Goal: Find specific page/section: Find specific page/section

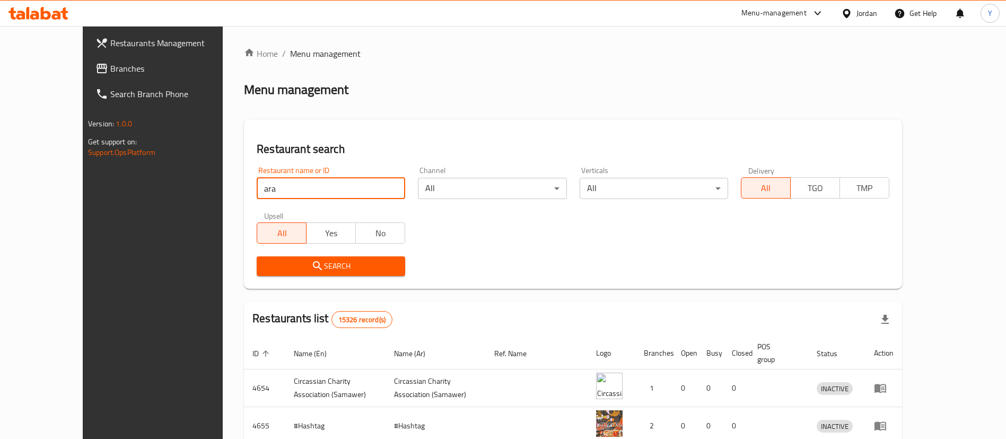
type input "arafa"
click button "Search" at bounding box center [331, 266] width 148 height 20
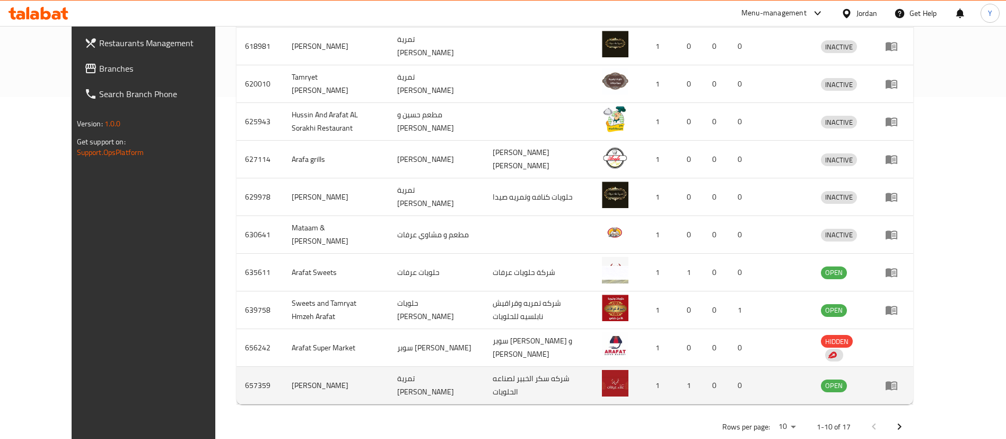
scroll to position [353, 0]
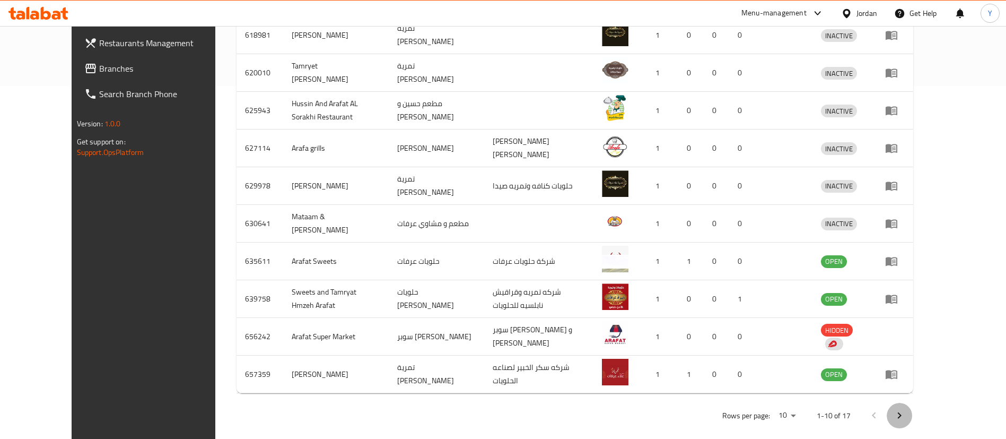
click at [902, 412] on icon "Next page" at bounding box center [900, 415] width 4 height 6
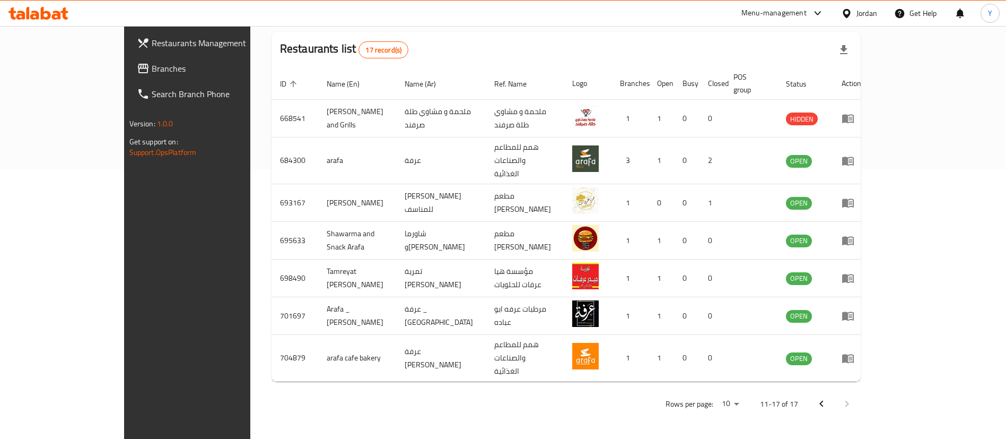
scroll to position [240, 0]
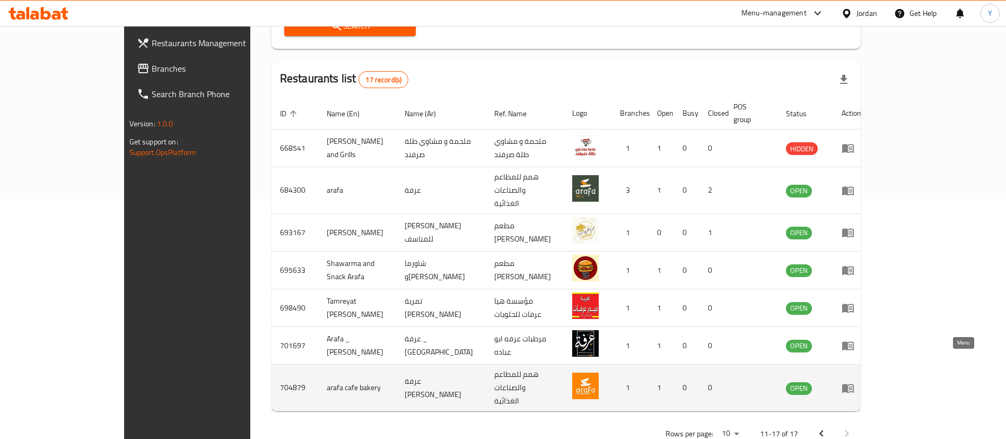
click at [854, 381] on icon "enhanced table" at bounding box center [848, 387] width 13 height 13
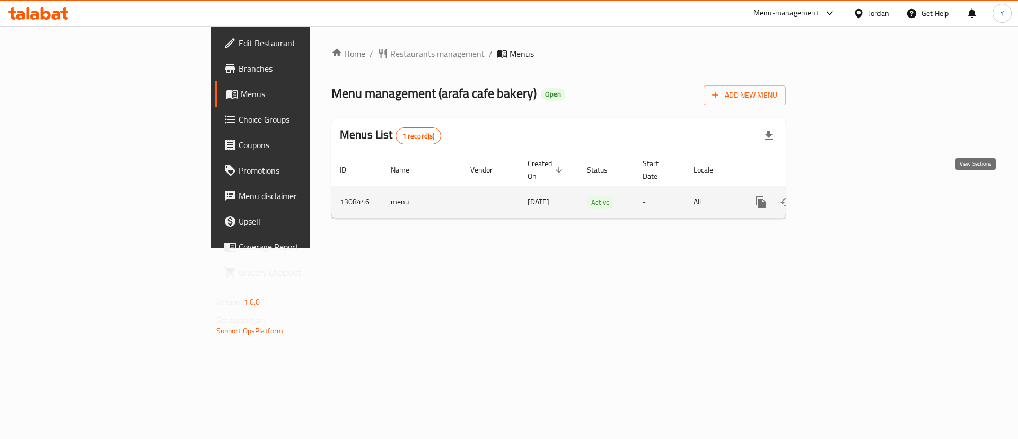
click at [850, 196] on link "enhanced table" at bounding box center [837, 201] width 25 height 25
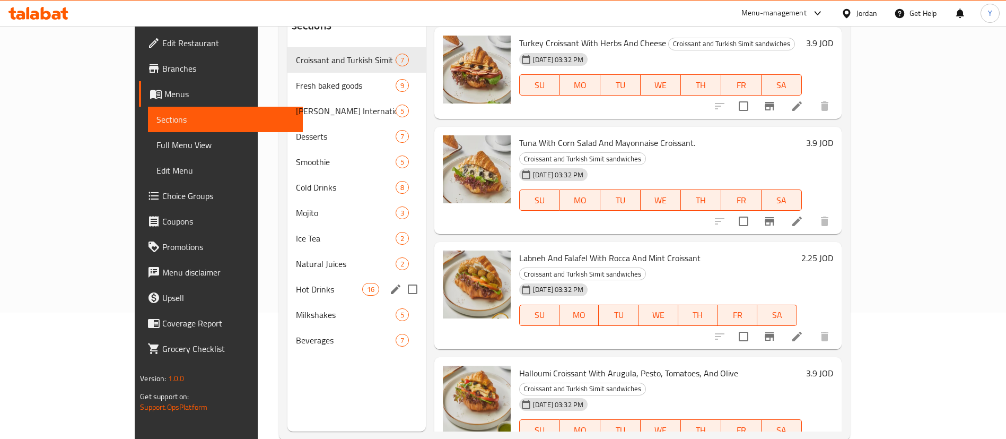
scroll to position [148, 0]
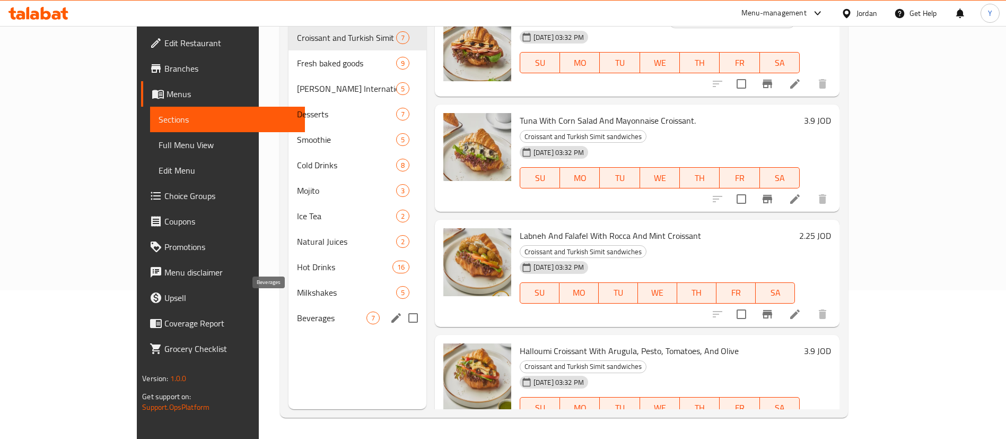
click at [297, 311] on span "Beverages" at bounding box center [331, 317] width 69 height 13
